Goal: Information Seeking & Learning: Find contact information

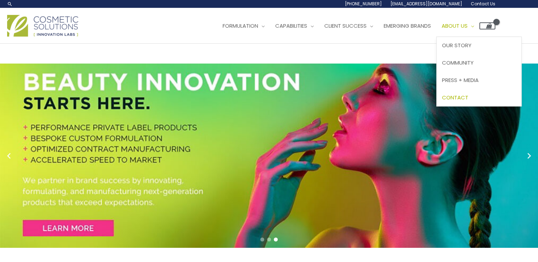
click at [468, 96] on span "Contact" at bounding box center [455, 97] width 26 height 7
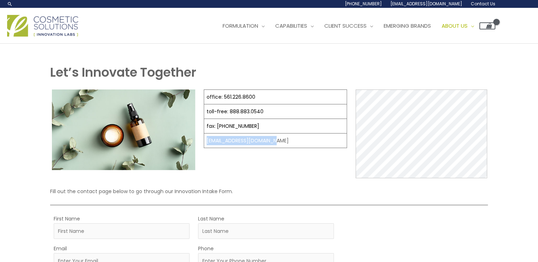
drag, startPoint x: 273, startPoint y: 138, endPoint x: 204, endPoint y: 139, distance: 69.0
click at [204, 139] on td "[EMAIL_ADDRESS][DOMAIN_NAME]" at bounding box center [275, 141] width 143 height 15
copy td "[EMAIL_ADDRESS][DOMAIN_NAME]"
drag, startPoint x: 259, startPoint y: 97, endPoint x: 222, endPoint y: 98, distance: 37.0
click at [222, 98] on td "office: 561.226.8600" at bounding box center [275, 97] width 143 height 15
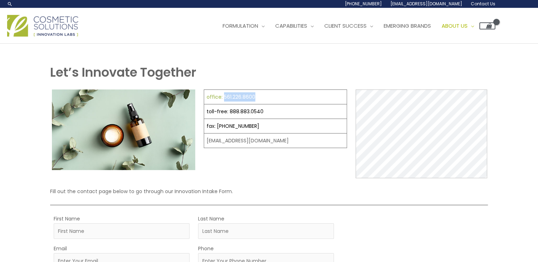
copy link "561.226.8600"
